Goal: Task Accomplishment & Management: Manage account settings

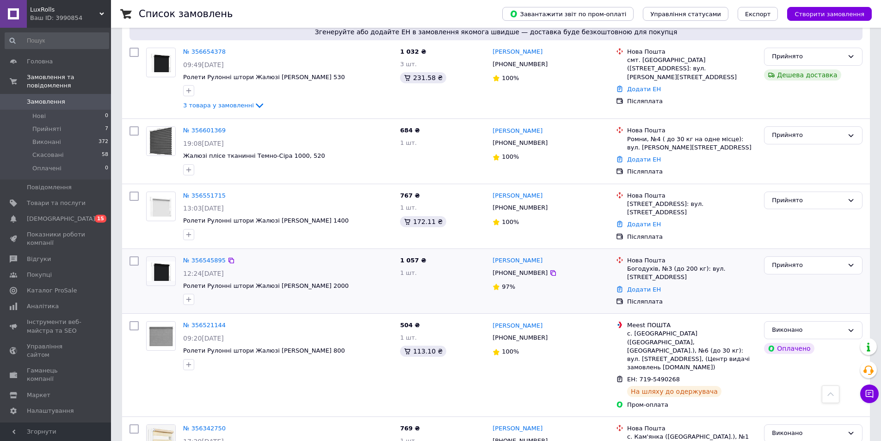
scroll to position [370, 0]
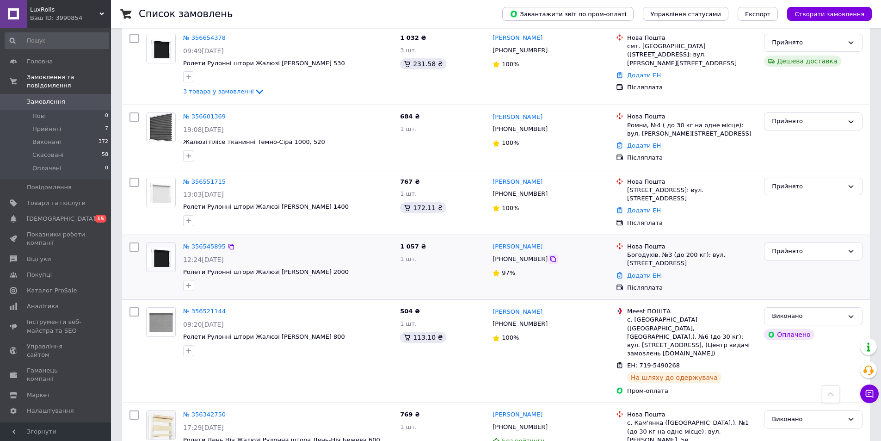
click at [549, 258] on icon at bounding box center [552, 258] width 7 height 7
click at [643, 272] on link "Додати ЕН" at bounding box center [644, 275] width 34 height 7
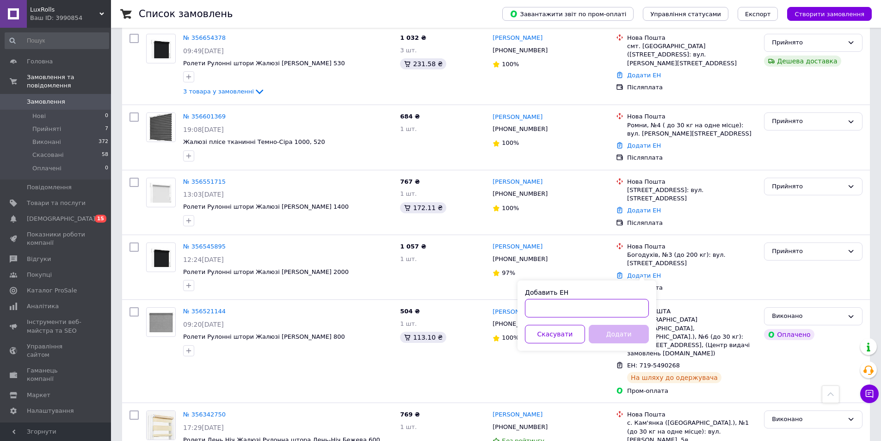
paste input "20 4512 2515 0067"
click at [541, 306] on input "20 4512 2515 0067" at bounding box center [587, 308] width 124 height 18
click at [557, 310] on input "204512 2515 0067" at bounding box center [587, 308] width 124 height 18
click at [556, 310] on input "204512 2515 0067" at bounding box center [587, 308] width 124 height 18
click at [570, 310] on input "2045122515 0067" at bounding box center [587, 308] width 124 height 18
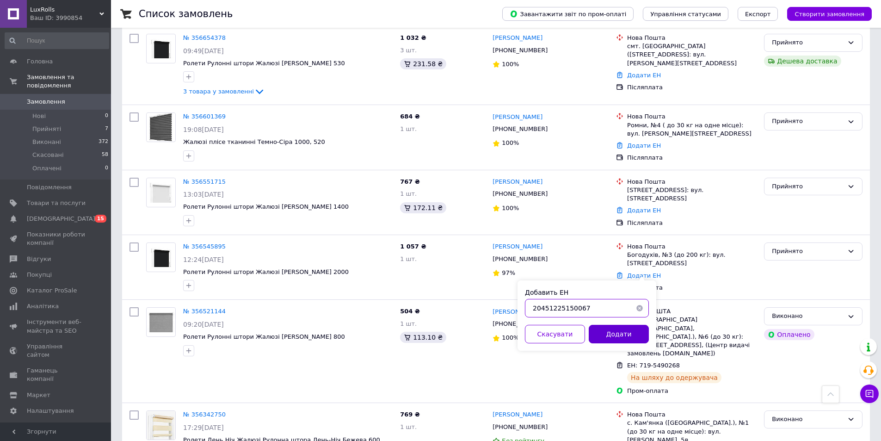
type input "20451225150067"
click at [601, 336] on button "Додати" at bounding box center [619, 334] width 60 height 18
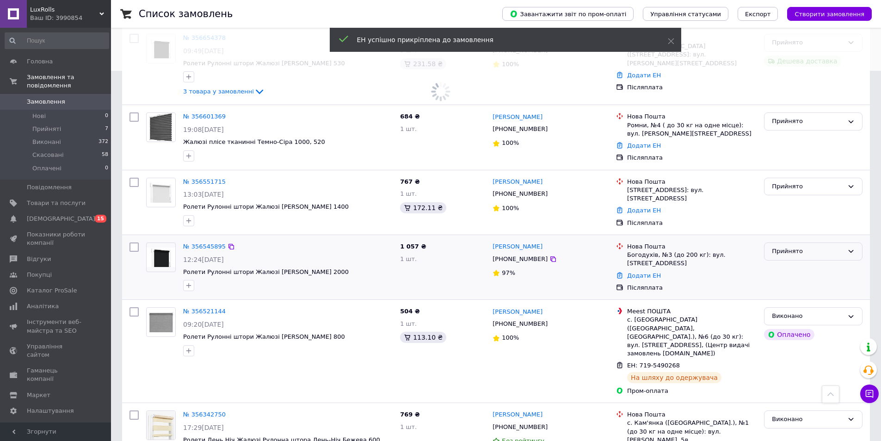
click at [816, 248] on div "Прийнято" at bounding box center [808, 251] width 72 height 10
click at [803, 263] on li "Виконано" at bounding box center [813, 270] width 98 height 17
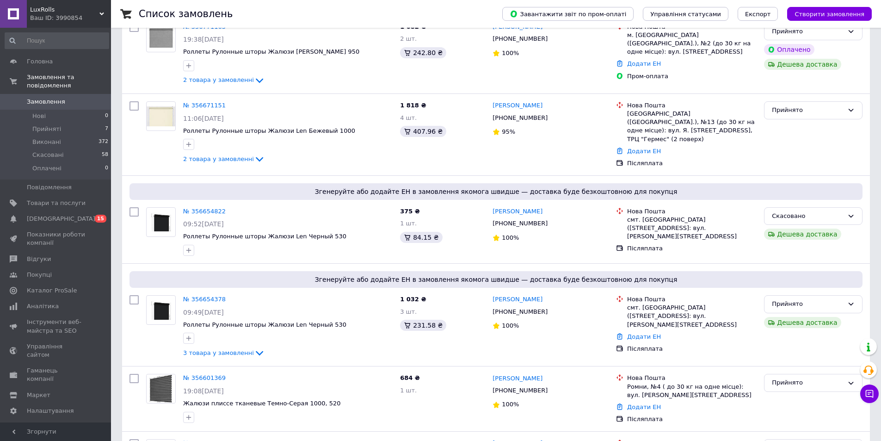
scroll to position [92, 0]
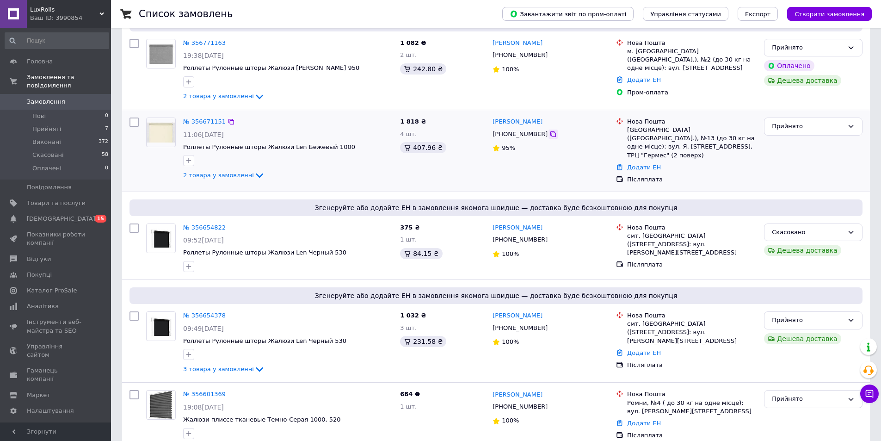
click at [549, 136] on icon at bounding box center [552, 133] width 7 height 7
click at [650, 164] on link "Додати ЕН" at bounding box center [644, 167] width 34 height 7
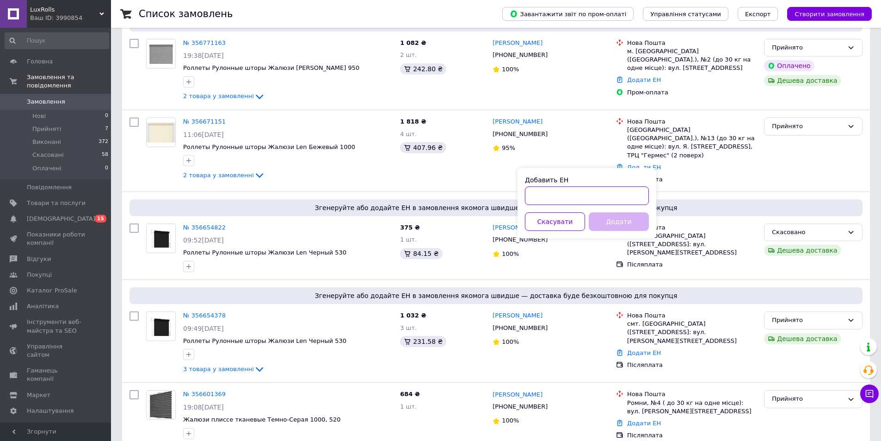
paste input "20 4512 2515 5715"
click at [541, 200] on input "20 4512 2515 5715" at bounding box center [587, 195] width 124 height 18
click at [555, 200] on input "204512 2515 5715" at bounding box center [587, 195] width 124 height 18
click at [568, 199] on input "2045122515 5715" at bounding box center [587, 195] width 124 height 18
click at [570, 199] on input "2045122515 5715" at bounding box center [587, 195] width 124 height 18
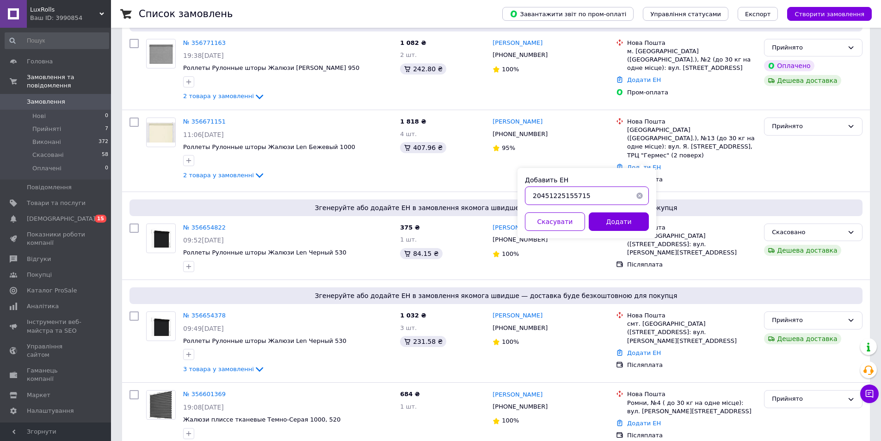
type input "20451225155715"
click at [607, 220] on button "Додати" at bounding box center [619, 221] width 60 height 18
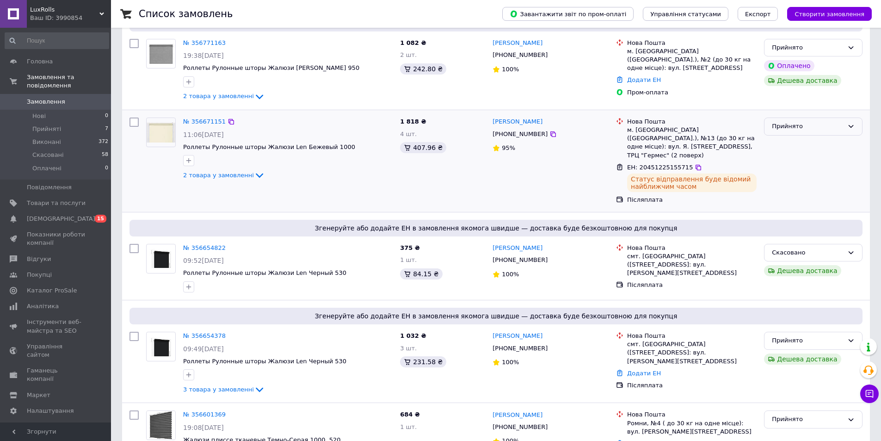
click at [804, 126] on div "Прийнято" at bounding box center [808, 127] width 72 height 10
drag, startPoint x: 799, startPoint y: 136, endPoint x: 616, endPoint y: 123, distance: 183.1
click at [790, 145] on li "Виконано" at bounding box center [813, 145] width 98 height 17
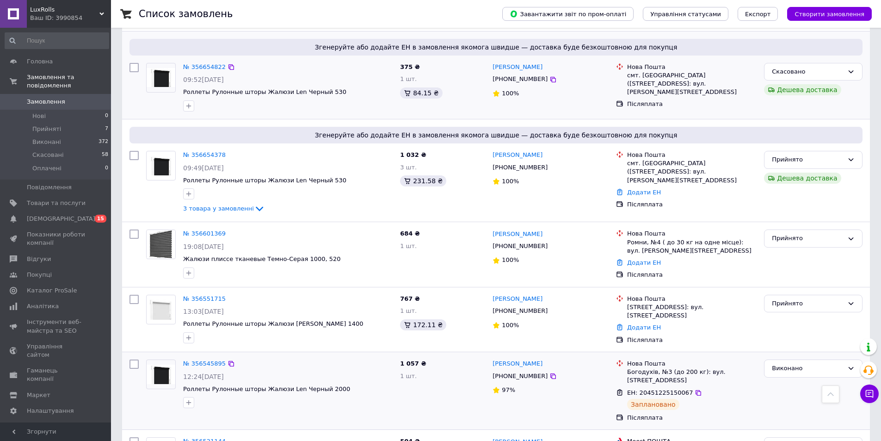
scroll to position [277, 0]
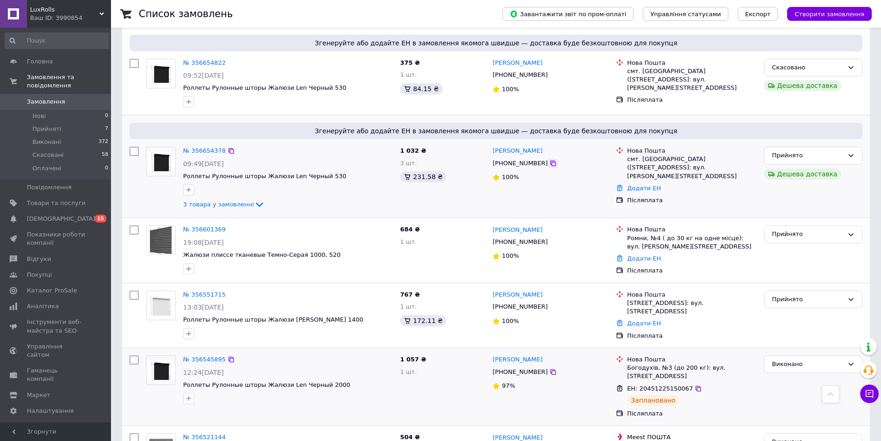
click at [549, 159] on icon at bounding box center [552, 162] width 7 height 7
drag, startPoint x: 646, startPoint y: 175, endPoint x: 641, endPoint y: 178, distance: 6.4
click at [645, 182] on div "Додати ЕН" at bounding box center [691, 188] width 133 height 12
click at [639, 182] on div "Додати ЕН" at bounding box center [691, 188] width 133 height 12
click at [638, 184] on link "Додати ЕН" at bounding box center [644, 187] width 34 height 7
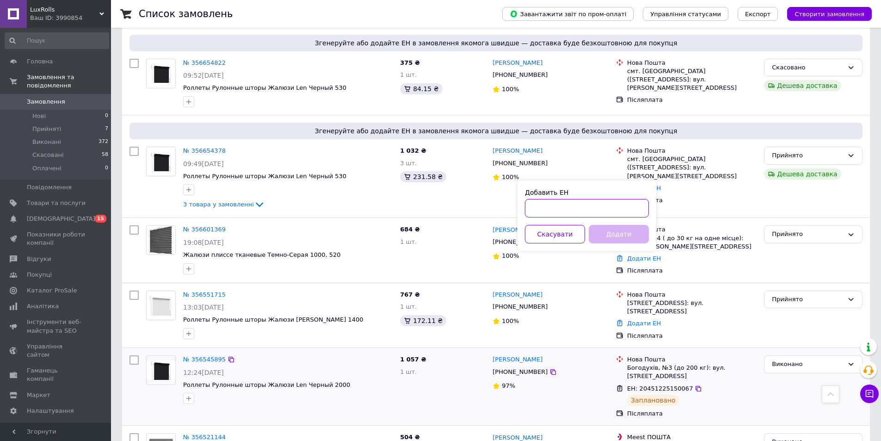
paste input "20 4512 2515 7427"
click at [542, 205] on input "20 4512 2515 7427" at bounding box center [587, 208] width 124 height 18
click at [555, 208] on input "204512 2515 7427" at bounding box center [587, 208] width 124 height 18
click at [570, 208] on input "2045122515 7427" at bounding box center [587, 208] width 124 height 18
type input "20451225157427"
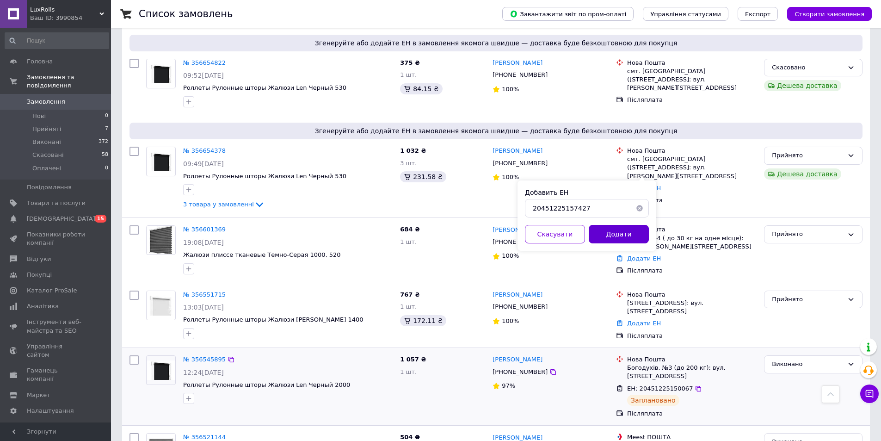
click at [611, 230] on button "Додати" at bounding box center [619, 234] width 60 height 18
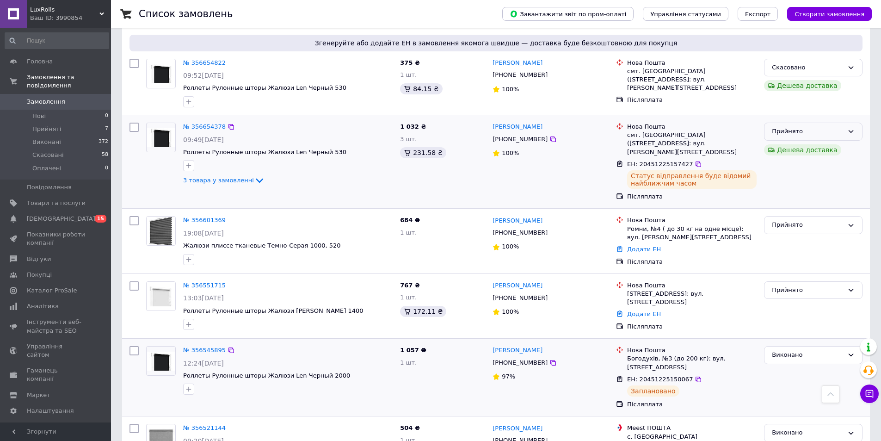
click at [831, 127] on div "Прийнято" at bounding box center [808, 132] width 72 height 10
click at [806, 142] on li "Виконано" at bounding box center [813, 150] width 98 height 17
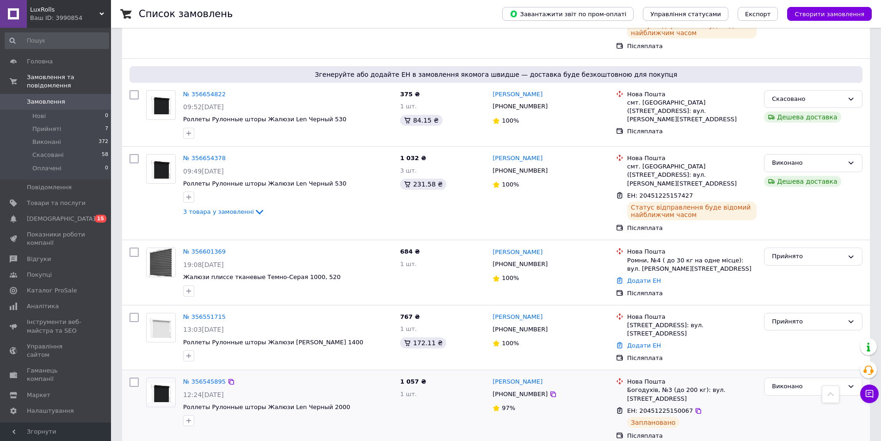
scroll to position [231, 0]
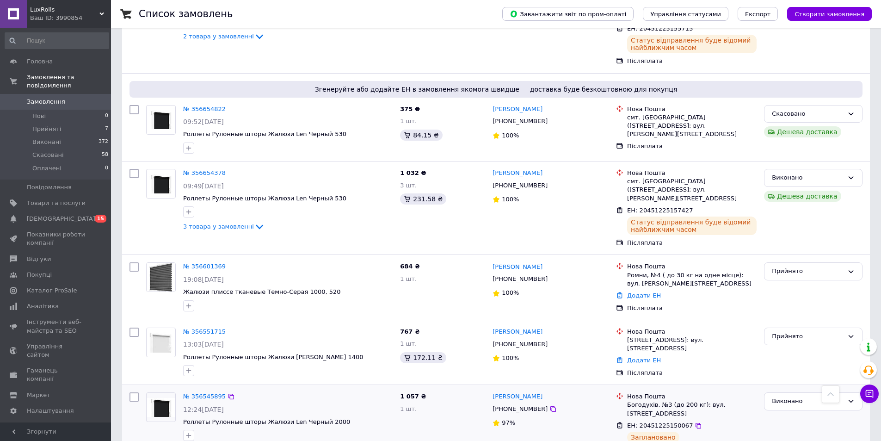
click at [67, 16] on div "Ваш ID: 3990854" at bounding box center [70, 18] width 81 height 8
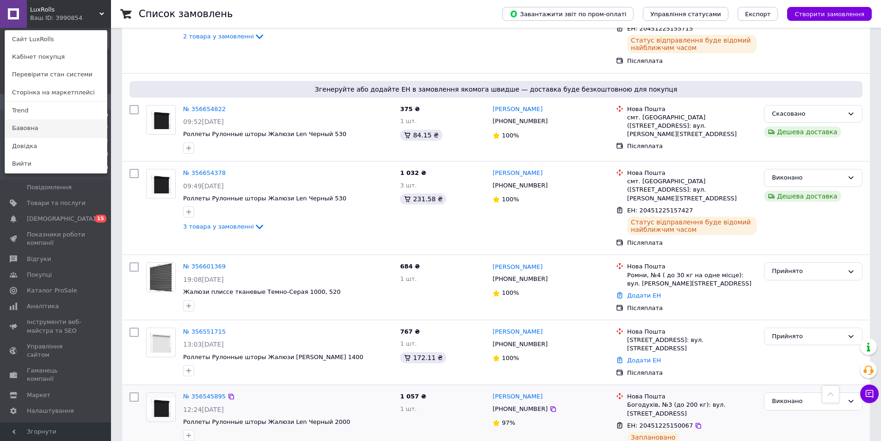
click at [30, 132] on link "Бавовна" at bounding box center [56, 128] width 102 height 18
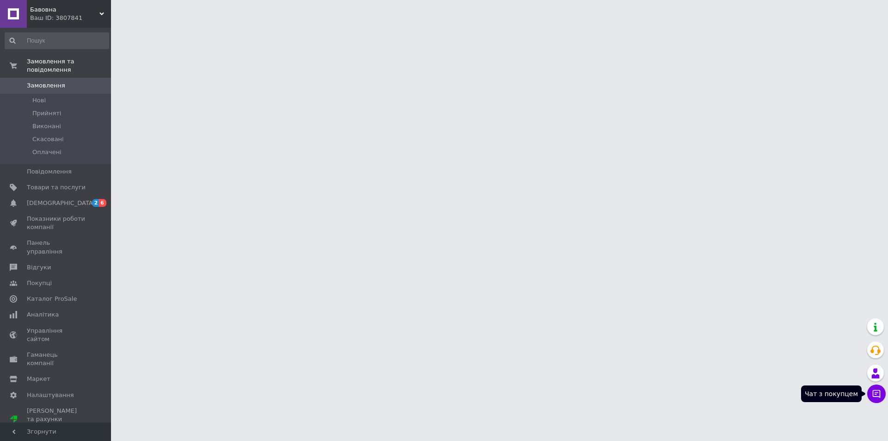
click at [884, 391] on button "Чат з покупцем" at bounding box center [876, 393] width 18 height 18
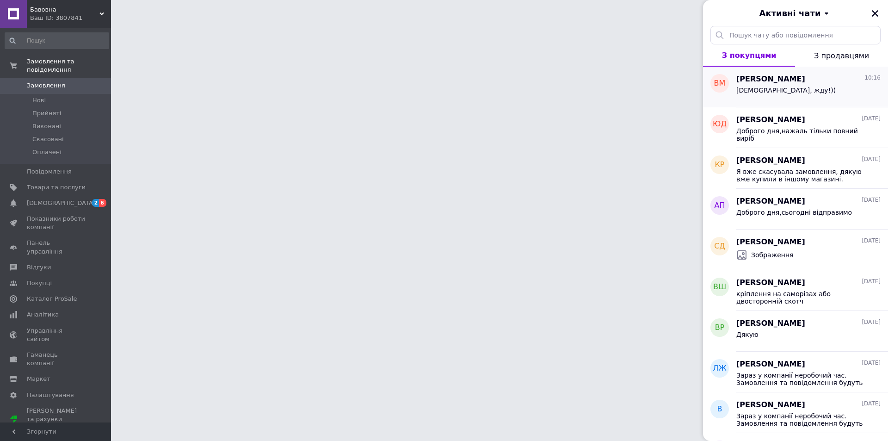
click at [785, 84] on span "[PERSON_NAME]" at bounding box center [770, 79] width 69 height 11
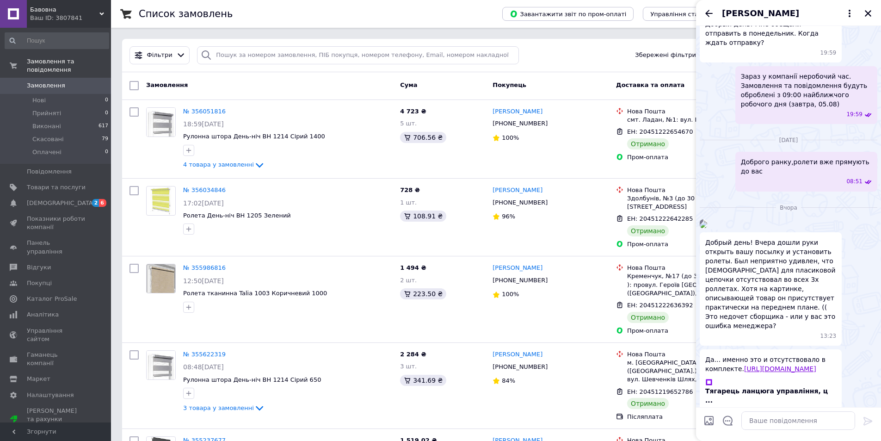
scroll to position [156, 0]
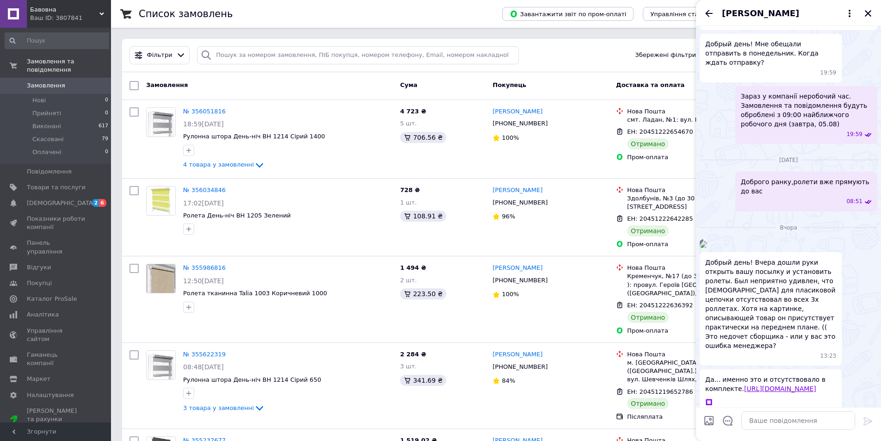
click at [707, 248] on img at bounding box center [702, 243] width 7 height 7
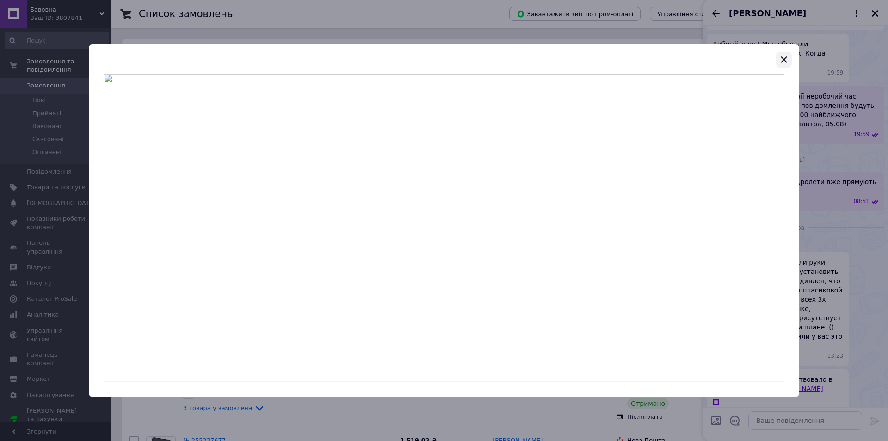
click at [783, 60] on icon "button" at bounding box center [783, 59] width 6 height 6
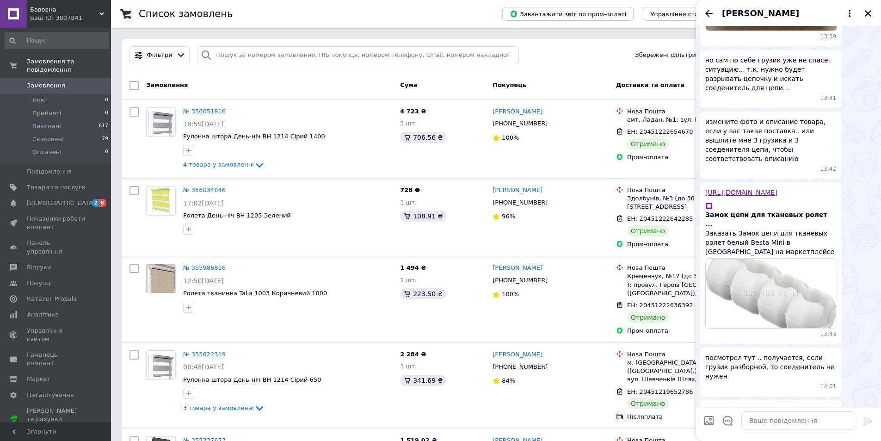
scroll to position [665, 0]
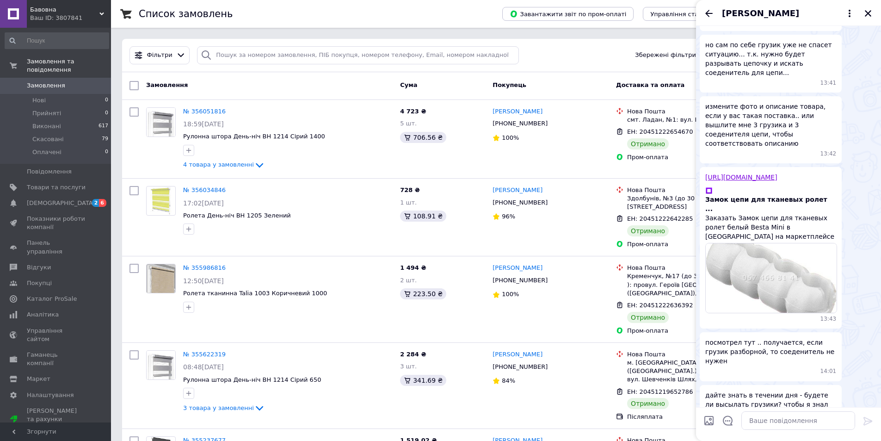
click at [713, 12] on icon "Назад" at bounding box center [708, 13] width 11 height 11
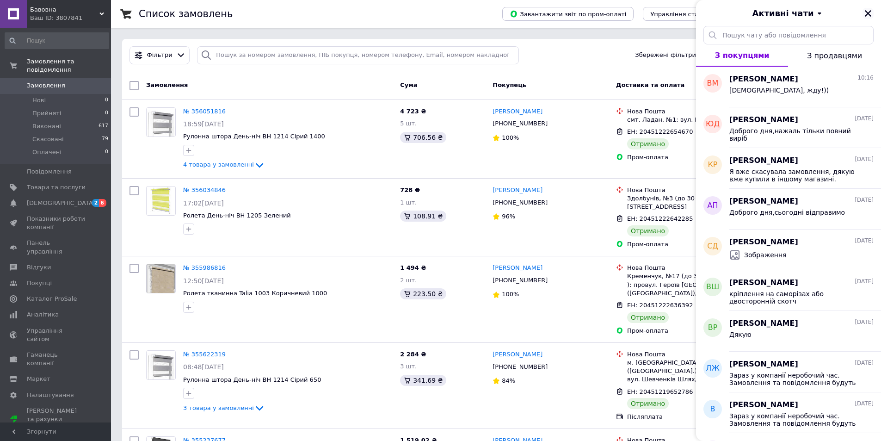
click at [871, 14] on icon "Закрити" at bounding box center [868, 13] width 8 height 8
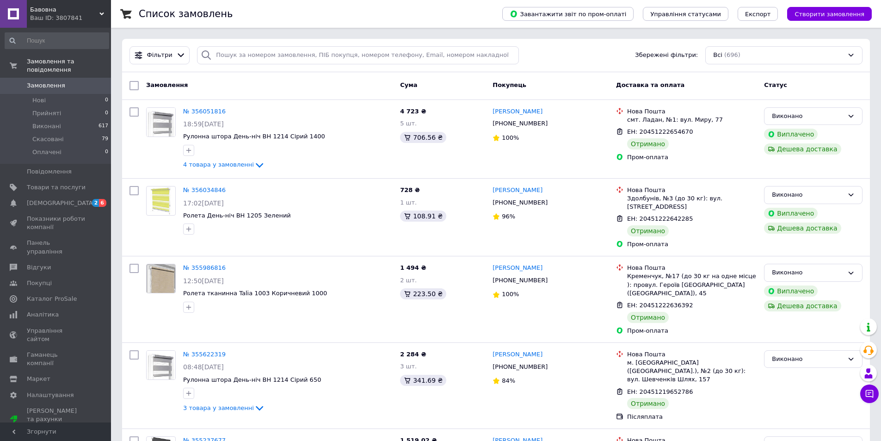
click at [26, 12] on link at bounding box center [13, 14] width 27 height 28
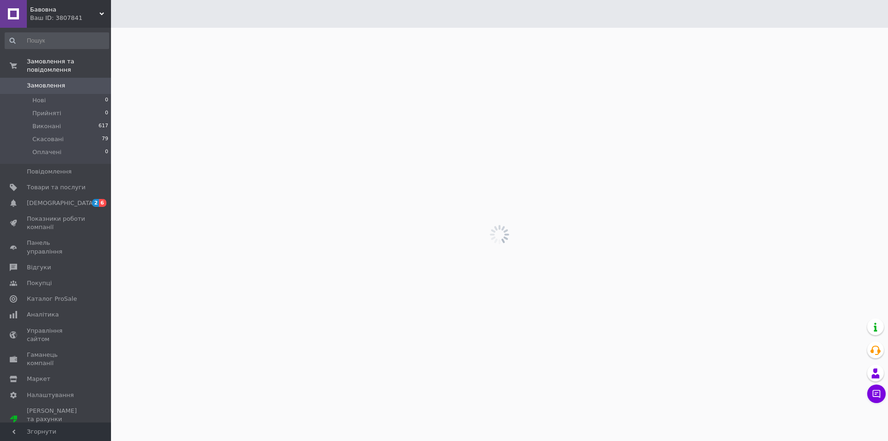
click at [42, 14] on div "Ваш ID: 3807841" at bounding box center [70, 18] width 81 height 8
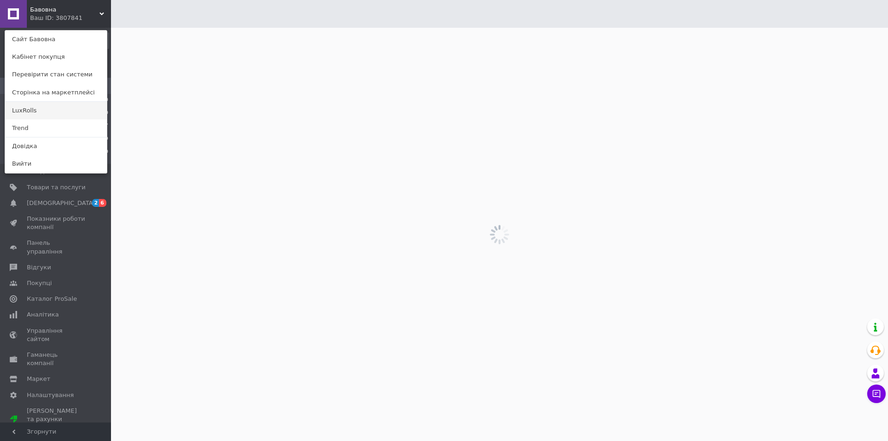
click at [43, 116] on link "LuxRolls" at bounding box center [56, 111] width 102 height 18
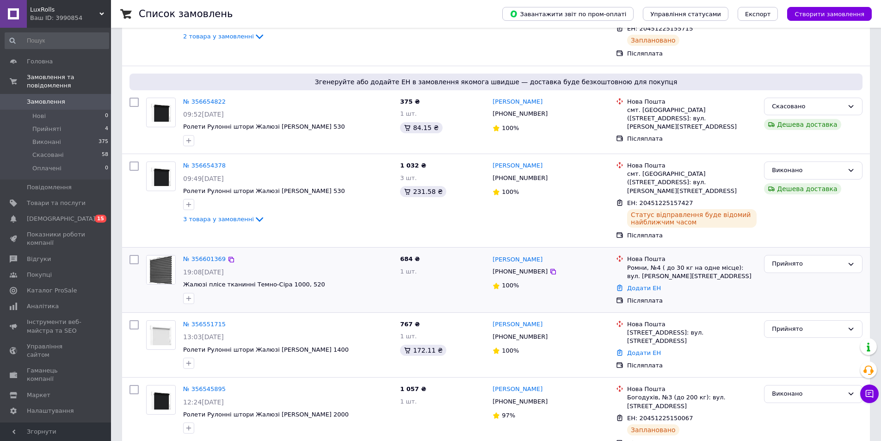
scroll to position [277, 0]
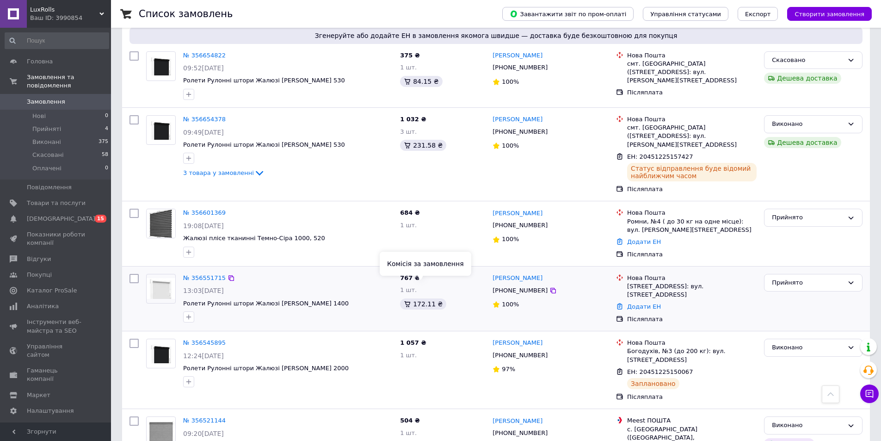
click at [417, 309] on div "767 ₴ 1 шт. 172.11 ₴" at bounding box center [442, 298] width 92 height 57
click at [549, 221] on icon at bounding box center [552, 224] width 7 height 7
click at [646, 238] on link "Додати ЕН" at bounding box center [644, 241] width 34 height 7
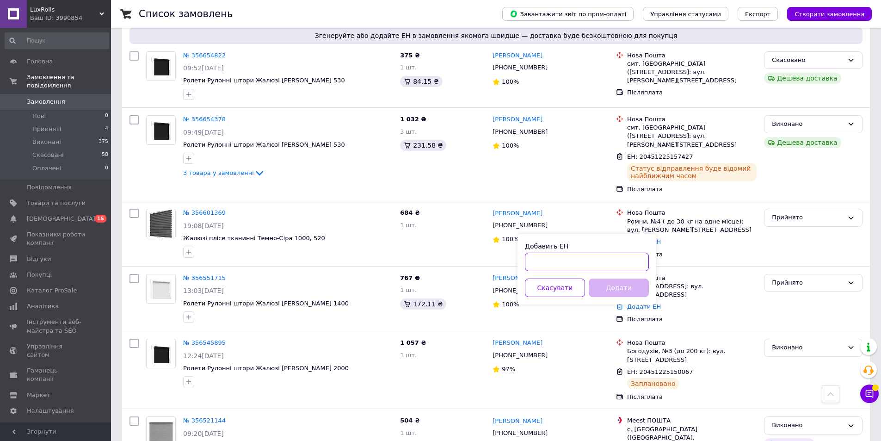
paste input "20 4512 2518 3735"
click at [542, 260] on input "20 4512 2518 3735" at bounding box center [587, 261] width 124 height 18
click at [556, 266] on input "204512 2518 3735" at bounding box center [587, 261] width 124 height 18
click at [570, 265] on input "2045122518 3735" at bounding box center [587, 261] width 124 height 18
type input "20451225183735"
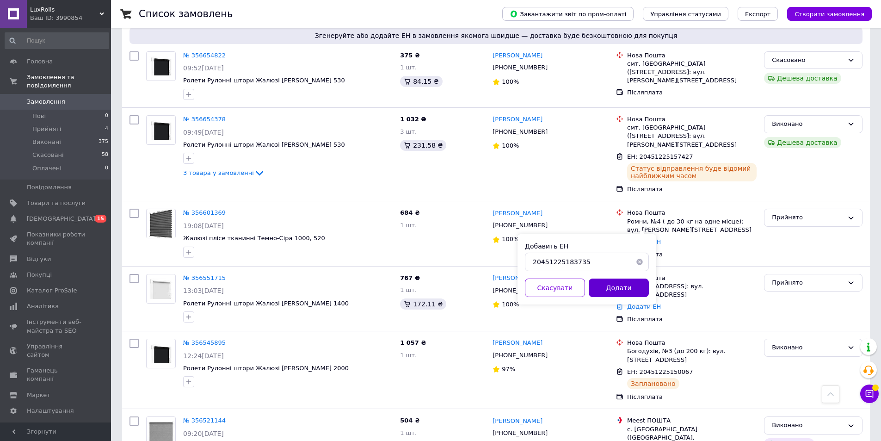
click at [602, 285] on button "Додати" at bounding box center [619, 287] width 60 height 18
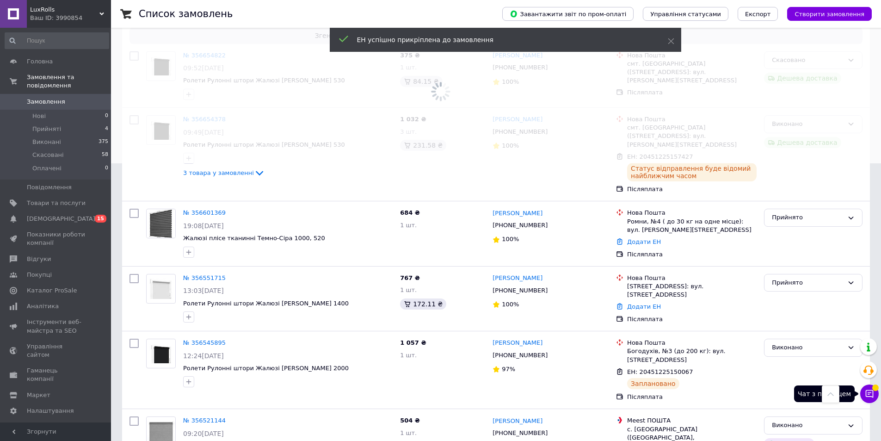
click at [871, 389] on icon at bounding box center [868, 393] width 9 height 9
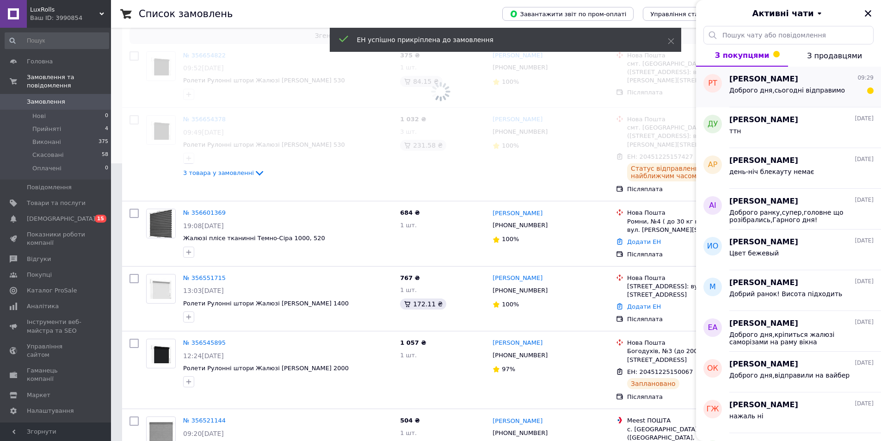
click at [820, 91] on span "Доброго дня,сьогодні відправимо" at bounding box center [787, 89] width 116 height 7
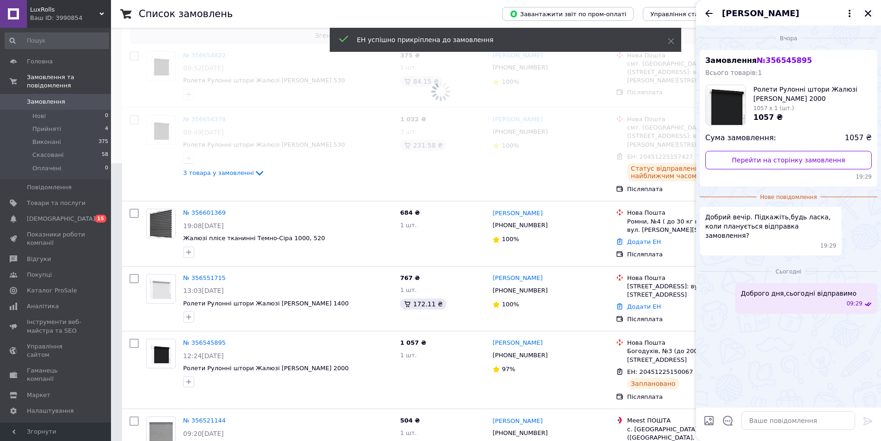
click at [868, 8] on button "Закрити" at bounding box center [867, 13] width 11 height 11
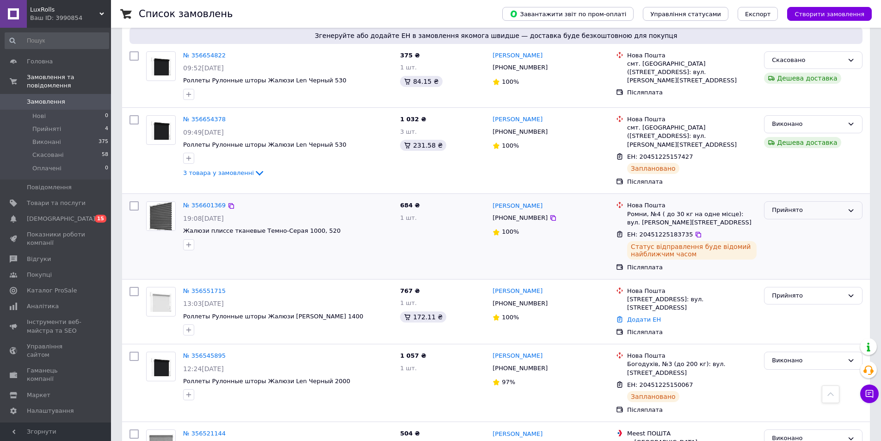
click at [823, 201] on div "Прийнято" at bounding box center [813, 210] width 98 height 18
click at [802, 221] on li "Виконано" at bounding box center [813, 229] width 98 height 17
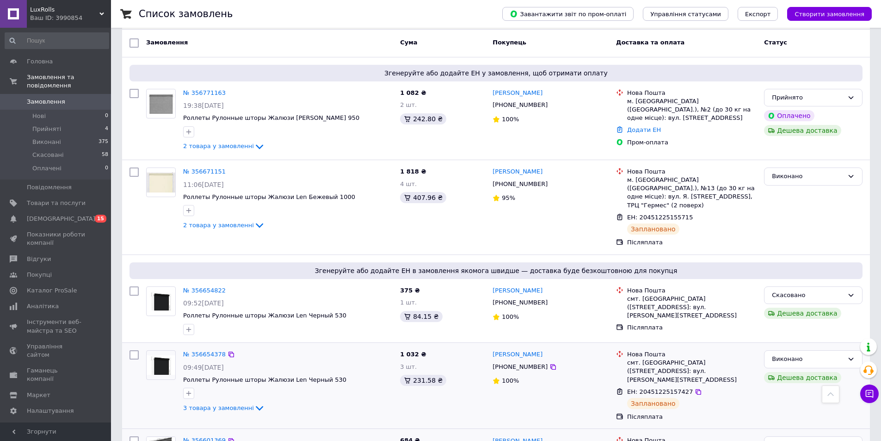
scroll to position [0, 0]
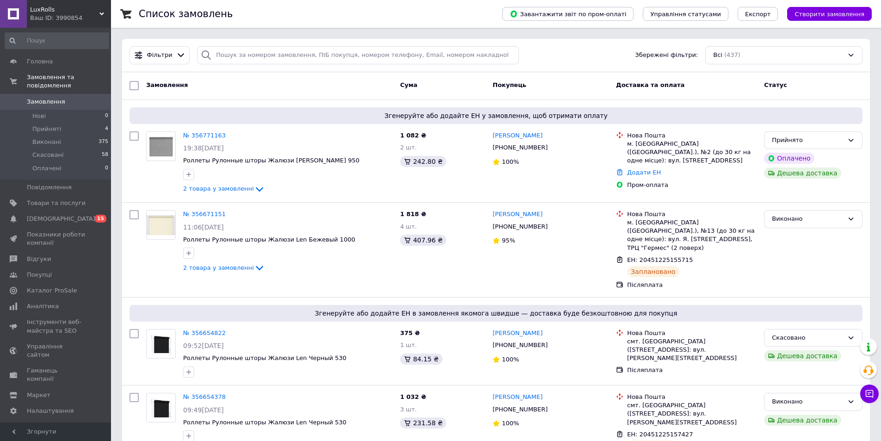
click at [53, 19] on div "Ваш ID: 3990854" at bounding box center [70, 18] width 81 height 8
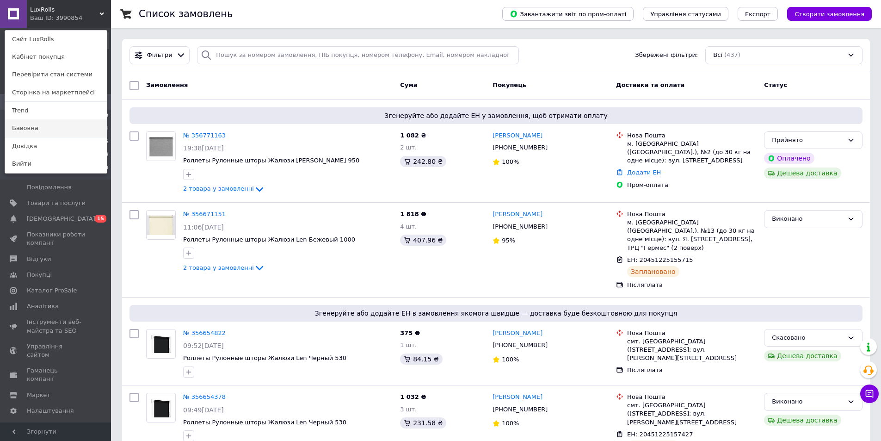
click at [41, 132] on link "Бавовна" at bounding box center [56, 128] width 102 height 18
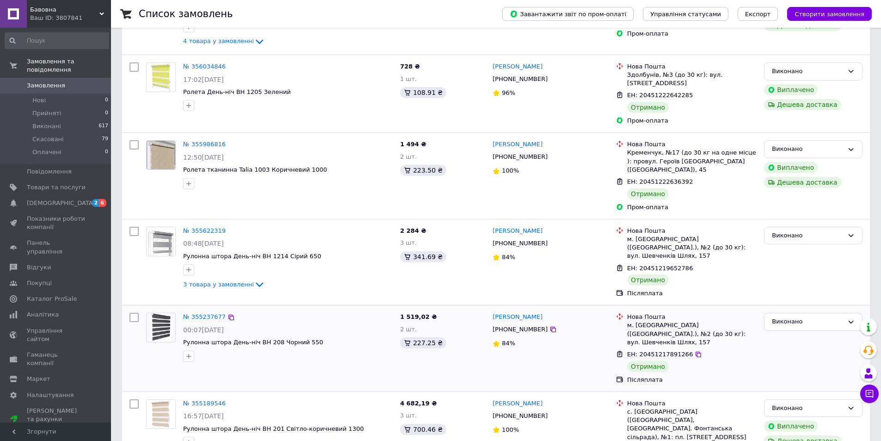
scroll to position [185, 0]
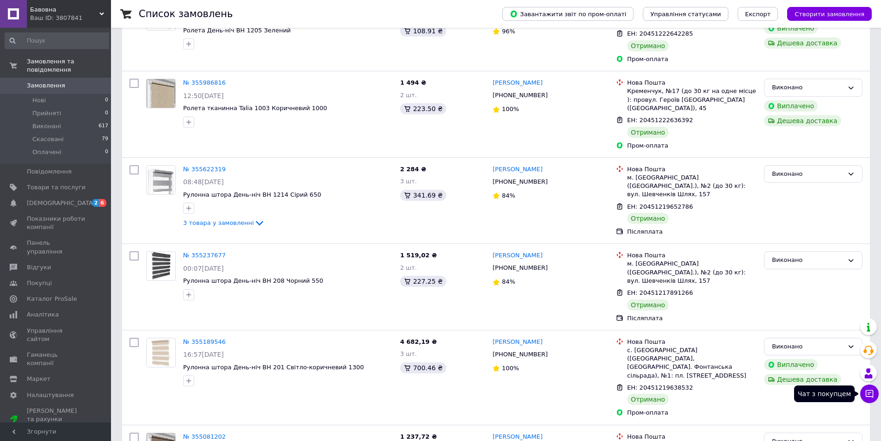
click at [873, 394] on icon at bounding box center [869, 394] width 8 height 8
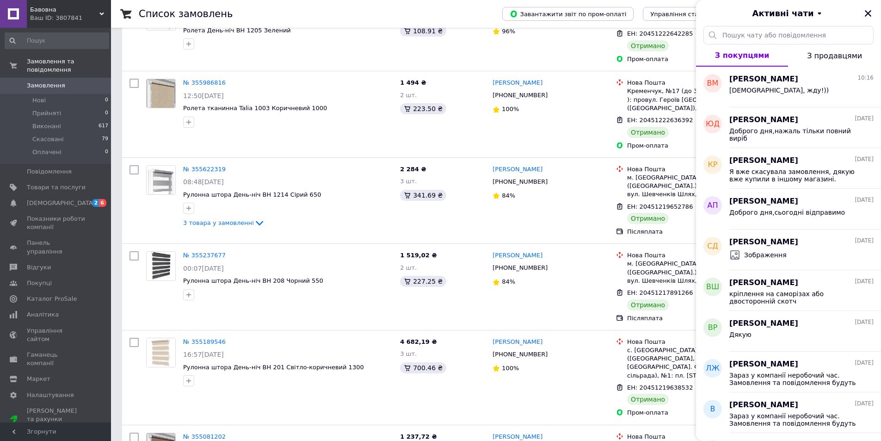
click at [873, 13] on div "Активні чати" at bounding box center [788, 13] width 185 height 26
click at [549, 350] on icon at bounding box center [552, 353] width 7 height 7
click at [866, 12] on icon "Закрити" at bounding box center [867, 13] width 6 height 6
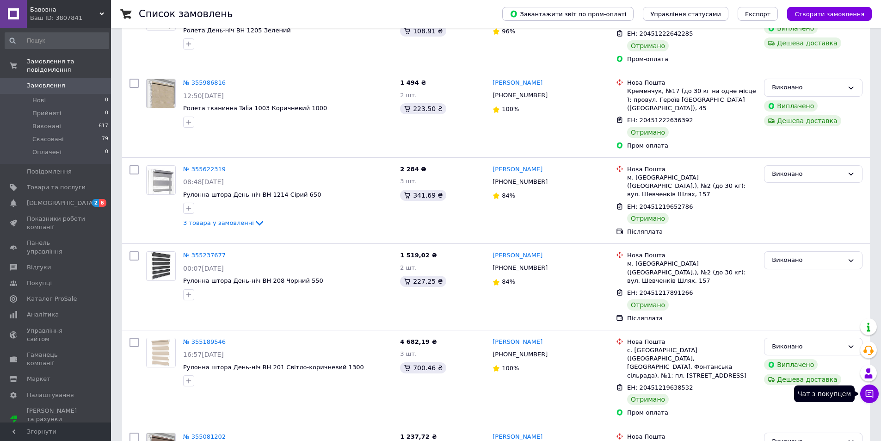
click at [876, 395] on button "Чат з покупцем" at bounding box center [869, 393] width 18 height 18
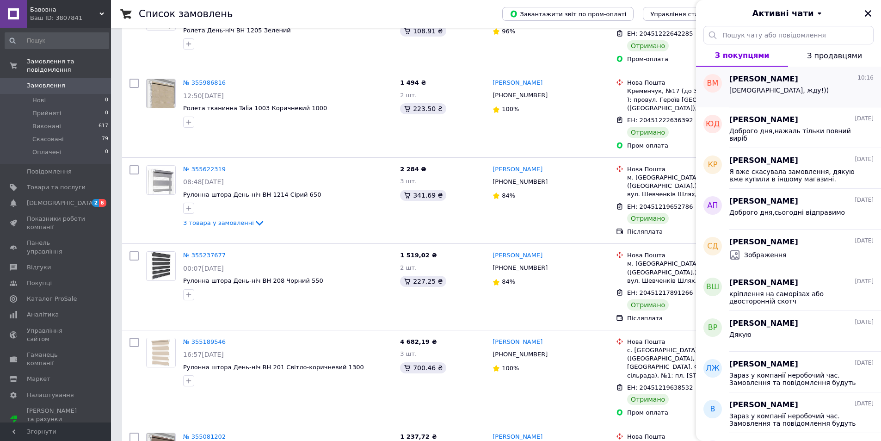
click at [779, 88] on div "[DEMOGRAPHIC_DATA], жду!))" at bounding box center [801, 92] width 144 height 15
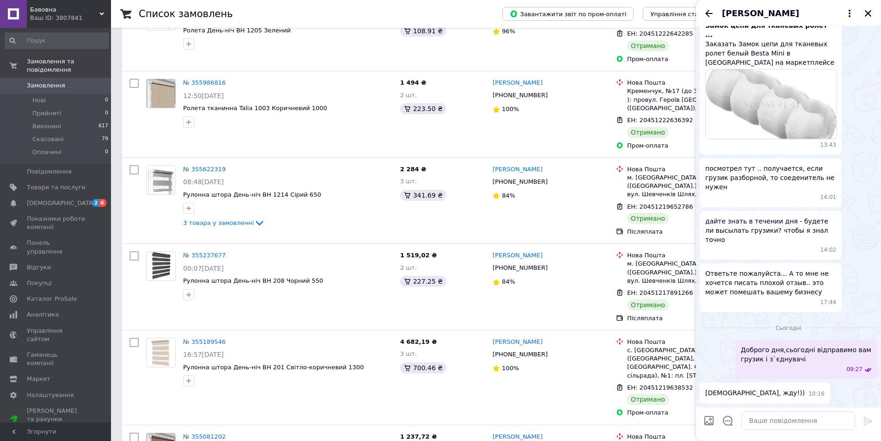
scroll to position [940, 0]
paste textarea "20 4512 2521 7379"
type textarea "20 4512 2521 7379"
click at [867, 421] on icon at bounding box center [867, 420] width 11 height 11
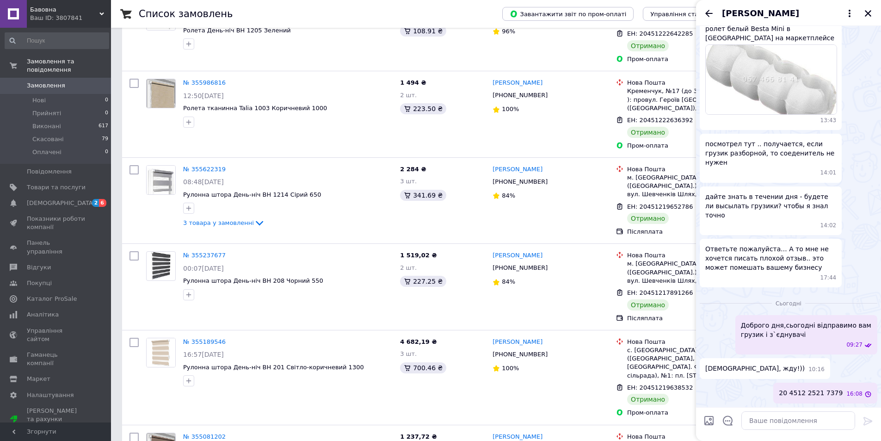
scroll to position [965, 0]
click at [786, 421] on textarea at bounding box center [798, 420] width 114 height 18
type textarea "ттн"
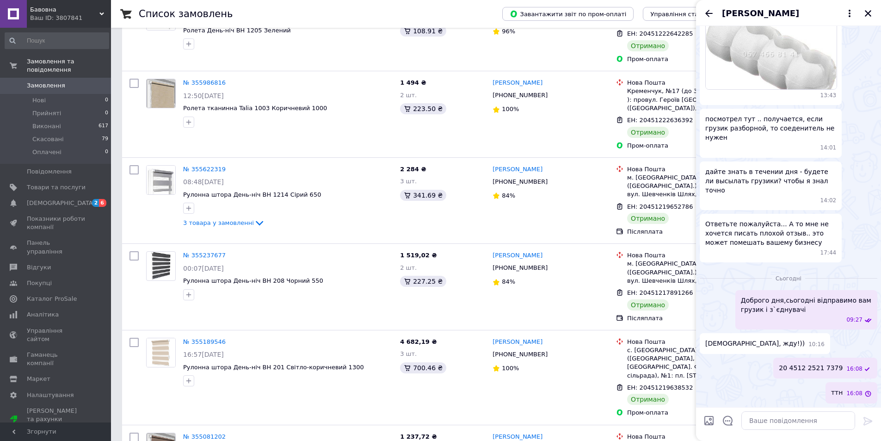
click at [709, 13] on icon "Назад" at bounding box center [708, 13] width 7 height 7
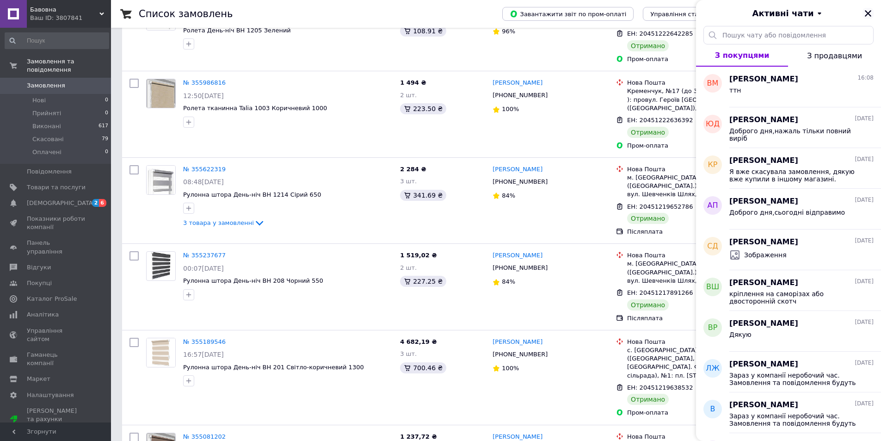
click at [863, 13] on button "Закрити" at bounding box center [867, 13] width 11 height 11
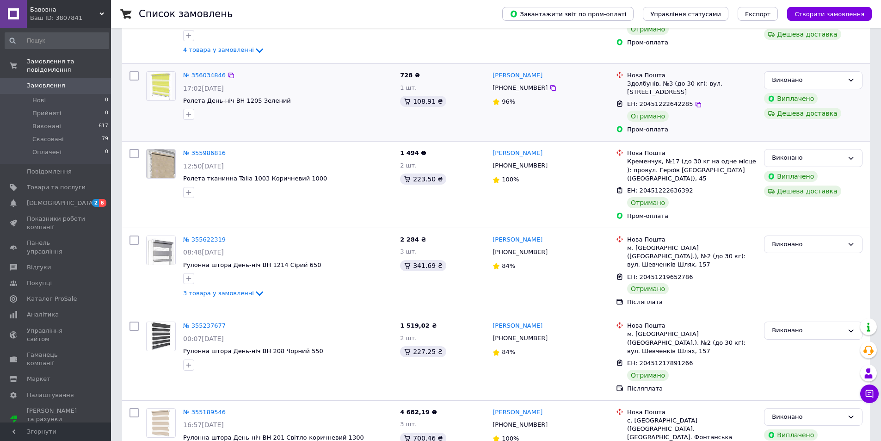
scroll to position [0, 0]
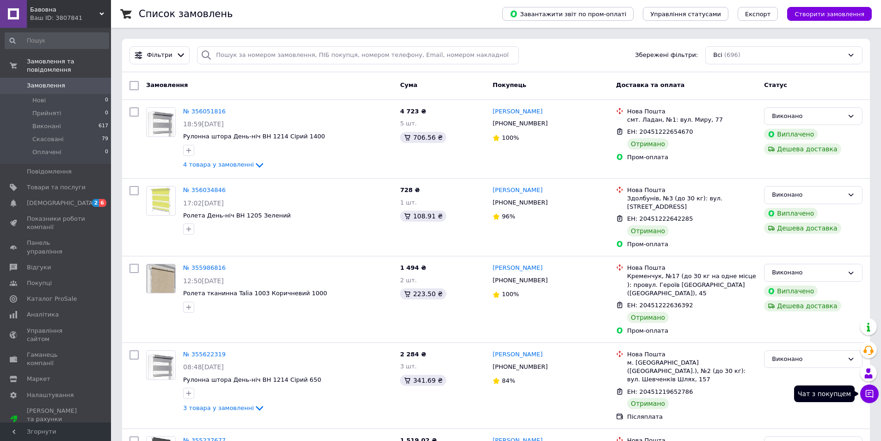
click at [869, 397] on icon at bounding box center [868, 393] width 9 height 9
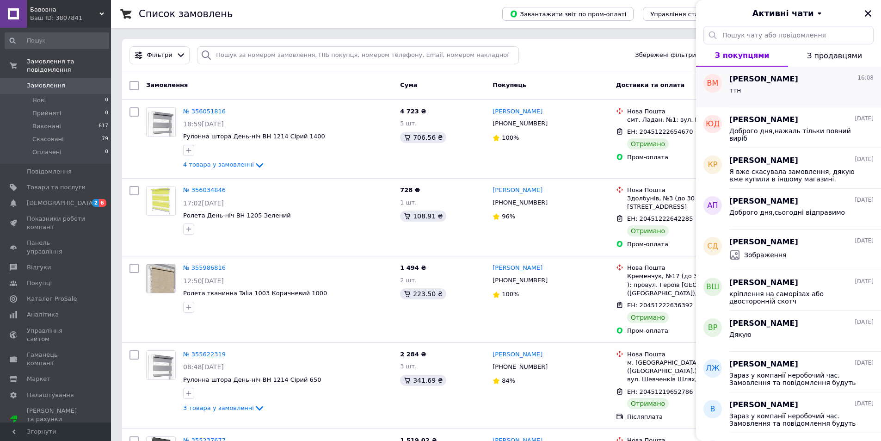
click at [800, 95] on div "ттн" at bounding box center [801, 92] width 144 height 15
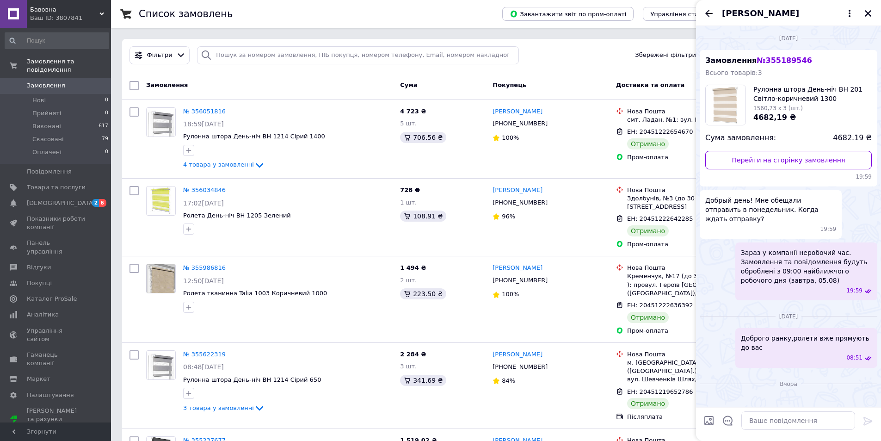
scroll to position [989, 0]
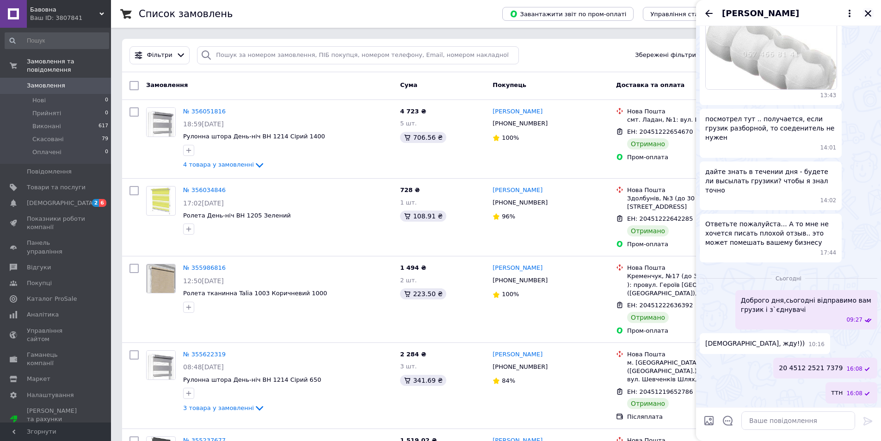
click at [870, 14] on icon "Закрити" at bounding box center [868, 13] width 8 height 8
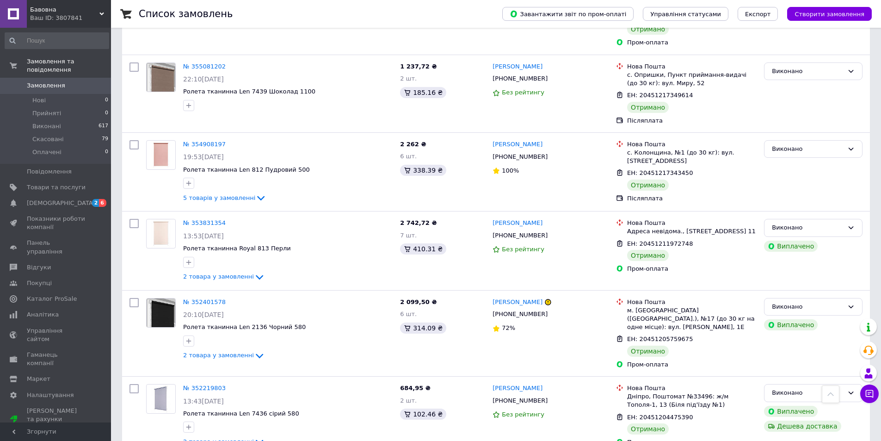
scroll to position [740, 0]
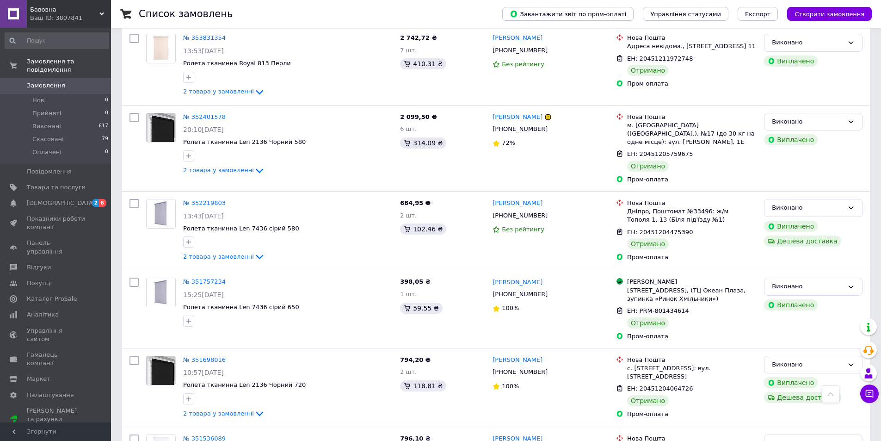
click at [48, 12] on span "Бавовна" at bounding box center [64, 10] width 69 height 8
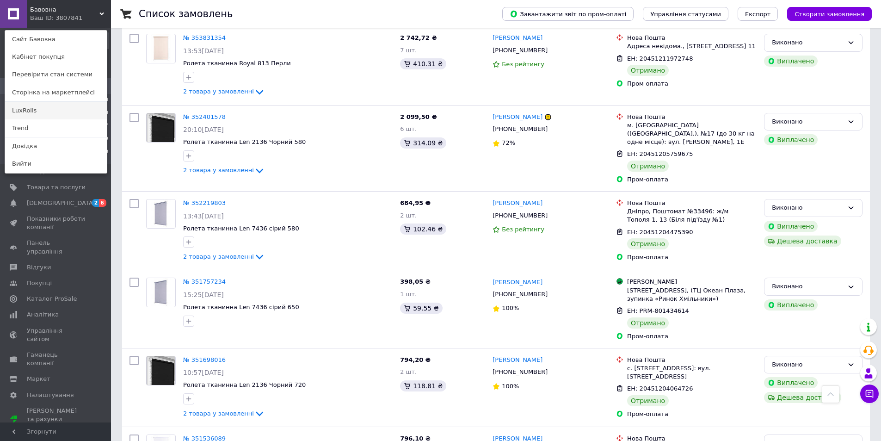
click at [43, 111] on link "LuxRolls" at bounding box center [56, 111] width 102 height 18
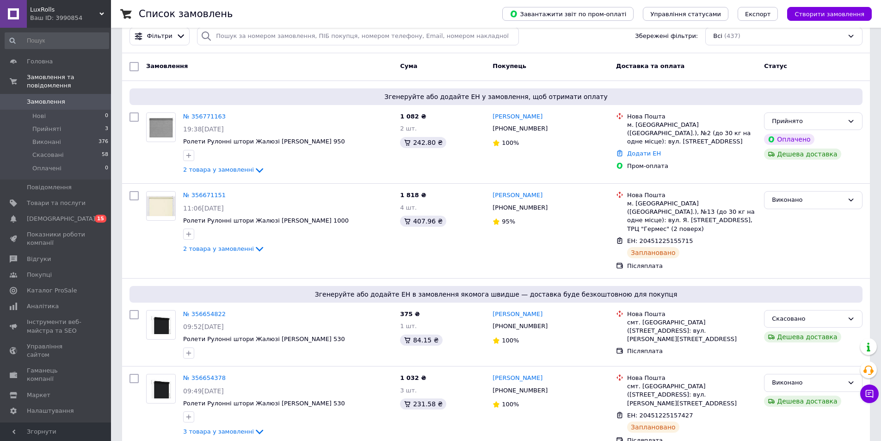
scroll to position [231, 0]
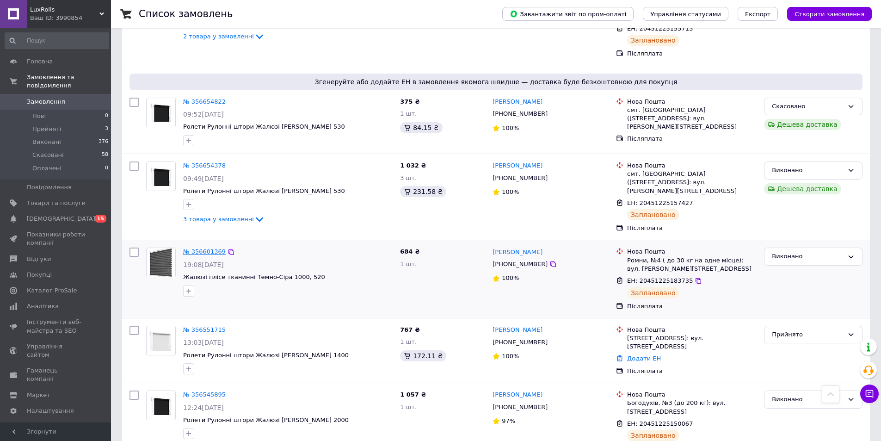
click at [207, 248] on link "№ 356601369" at bounding box center [204, 251] width 43 height 7
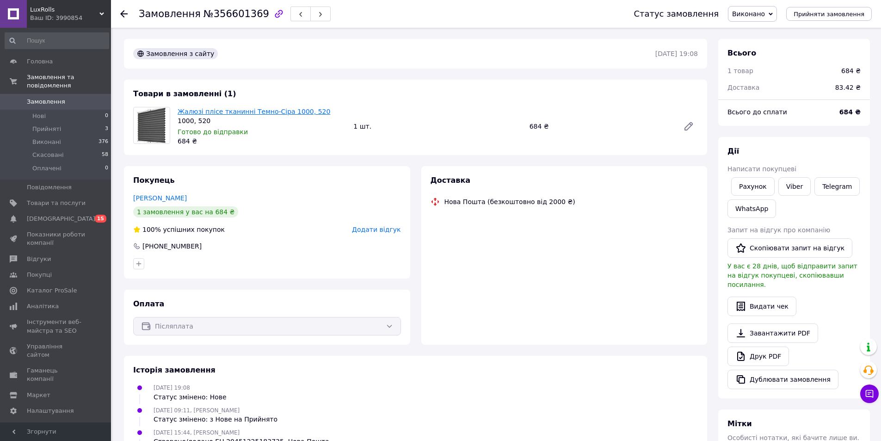
click at [196, 111] on link "Жалюзі плісе тканинні Темно-Сіра 1000, 520" at bounding box center [254, 111] width 153 height 7
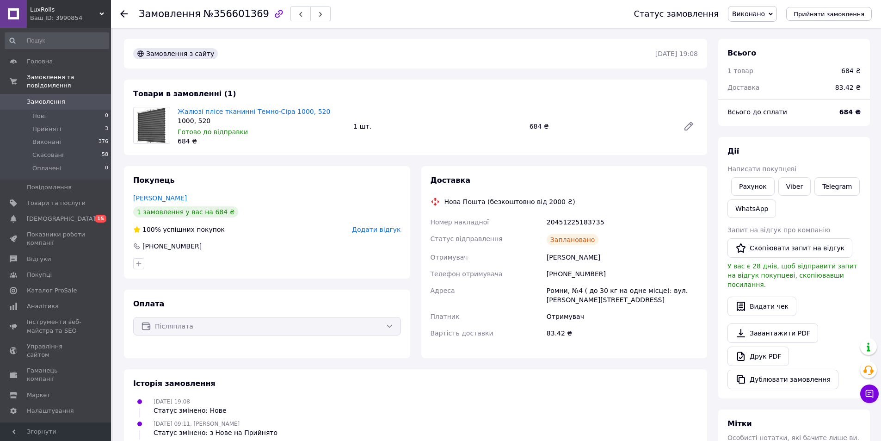
click at [125, 13] on icon at bounding box center [123, 13] width 7 height 7
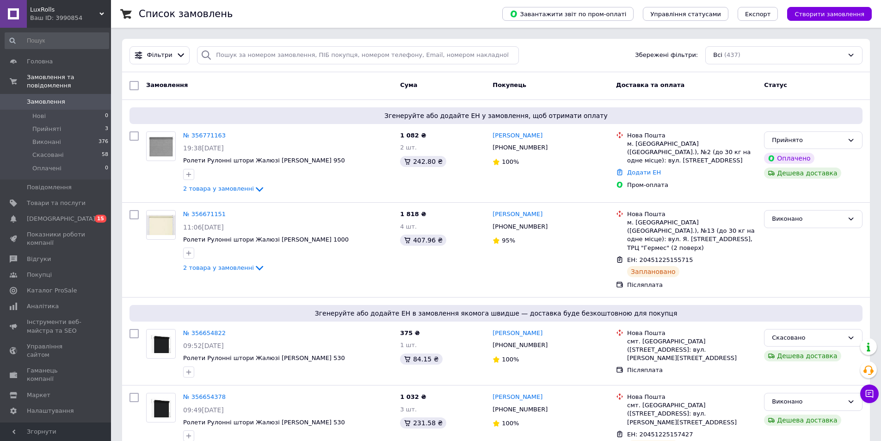
click at [60, 13] on span "LuxRolls" at bounding box center [64, 10] width 69 height 8
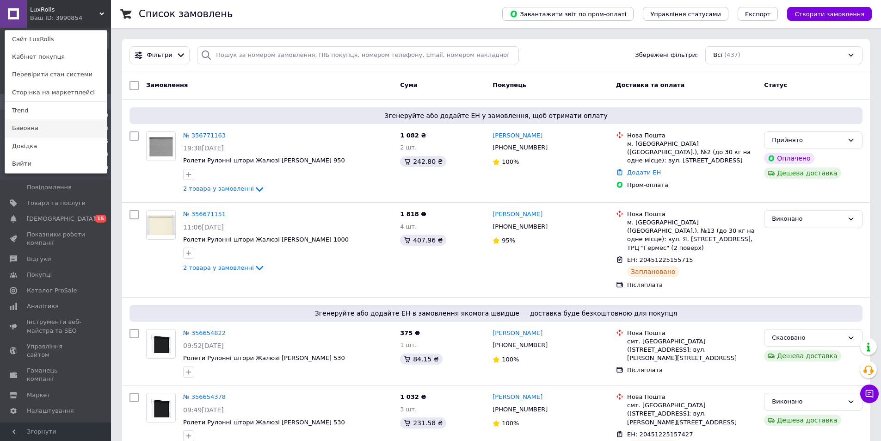
click at [35, 134] on link "Бавовна" at bounding box center [56, 128] width 102 height 18
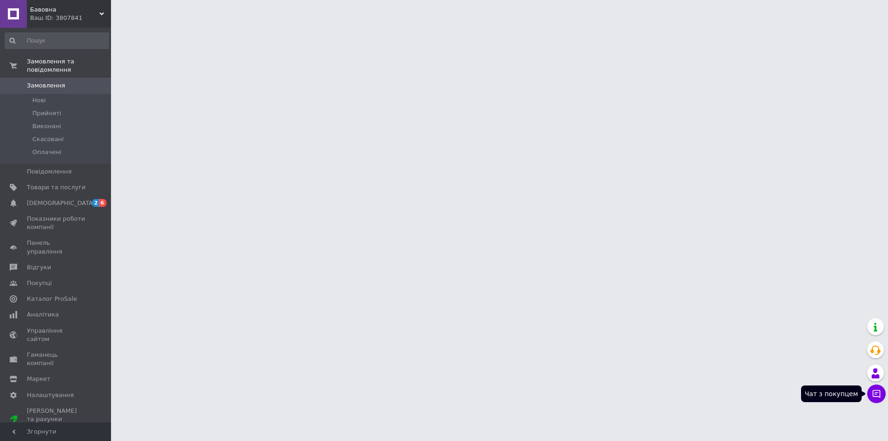
click at [880, 392] on icon at bounding box center [875, 393] width 9 height 9
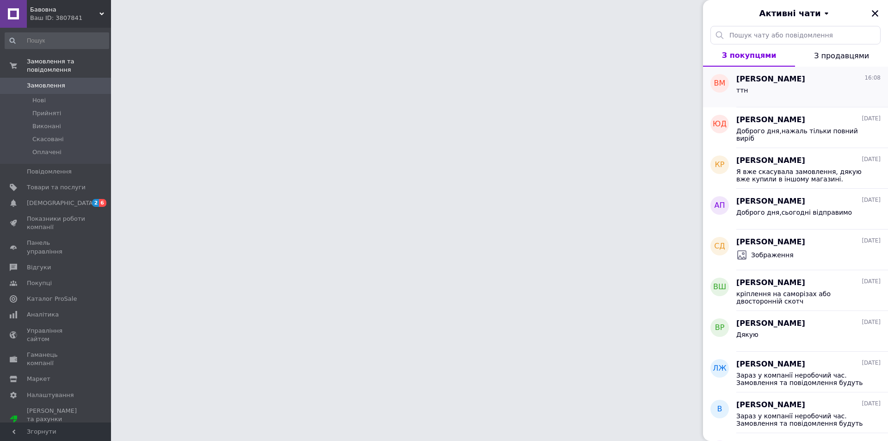
click at [793, 92] on div "ттн" at bounding box center [808, 92] width 144 height 15
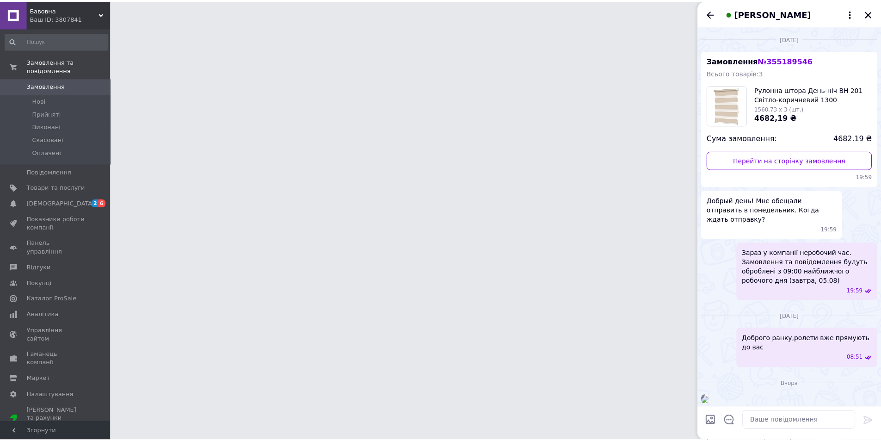
scroll to position [993, 0]
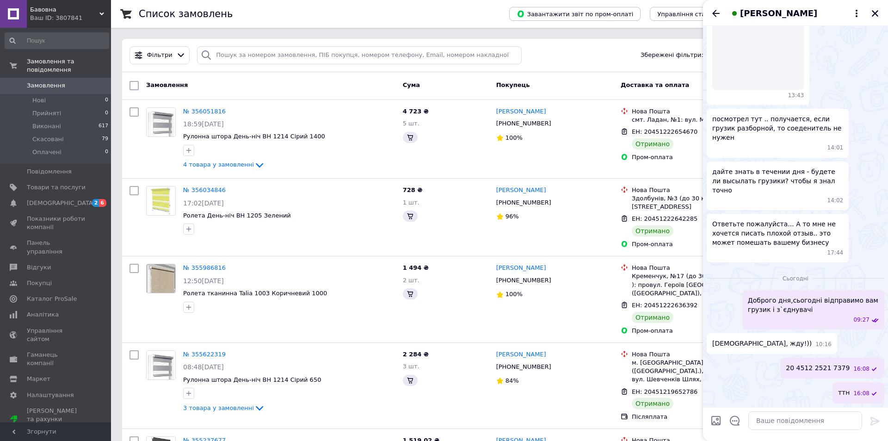
click at [872, 15] on button "Закрити" at bounding box center [874, 13] width 11 height 11
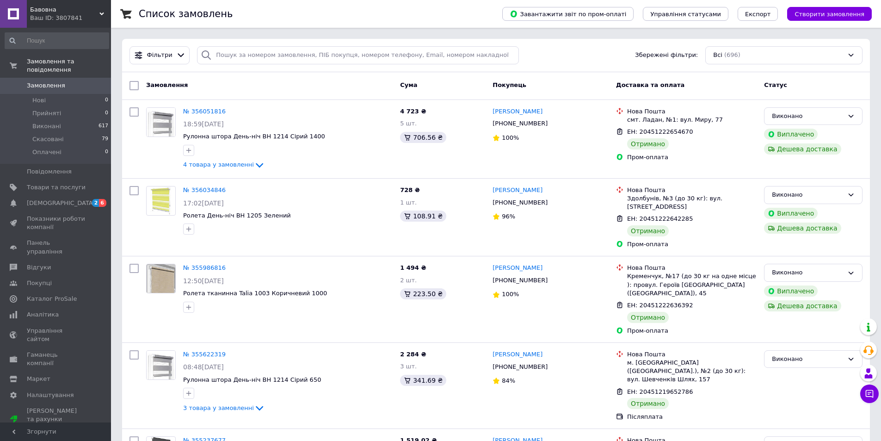
drag, startPoint x: 66, startPoint y: 20, endPoint x: 48, endPoint y: 66, distance: 49.2
click at [66, 20] on div "Ваш ID: 3807841" at bounding box center [70, 18] width 81 height 8
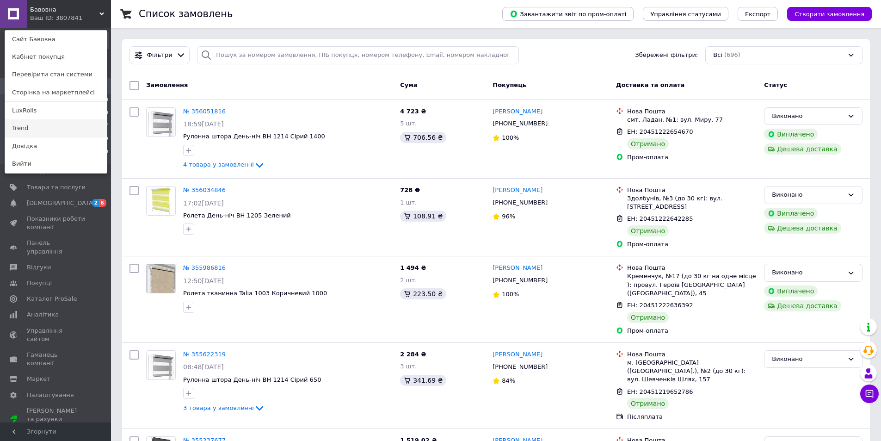
click at [31, 131] on link "Trend" at bounding box center [56, 128] width 102 height 18
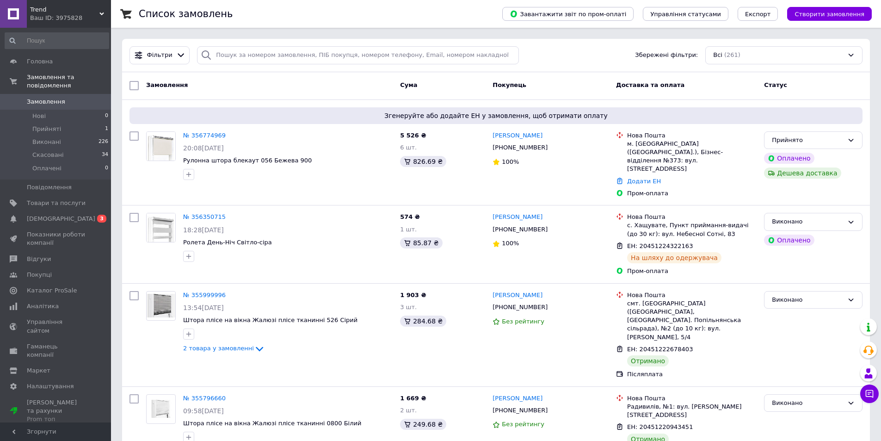
click at [74, 12] on span "Trend" at bounding box center [64, 10] width 69 height 8
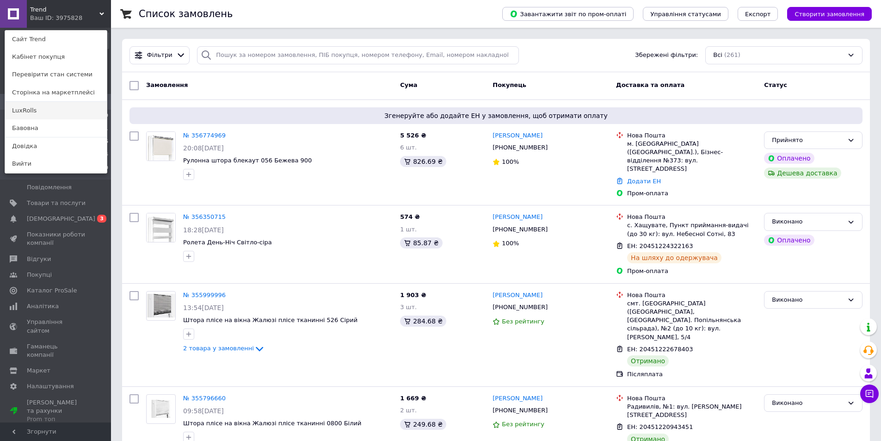
click at [27, 108] on link "LuxRolls" at bounding box center [56, 111] width 102 height 18
